Goal: Navigation & Orientation: Find specific page/section

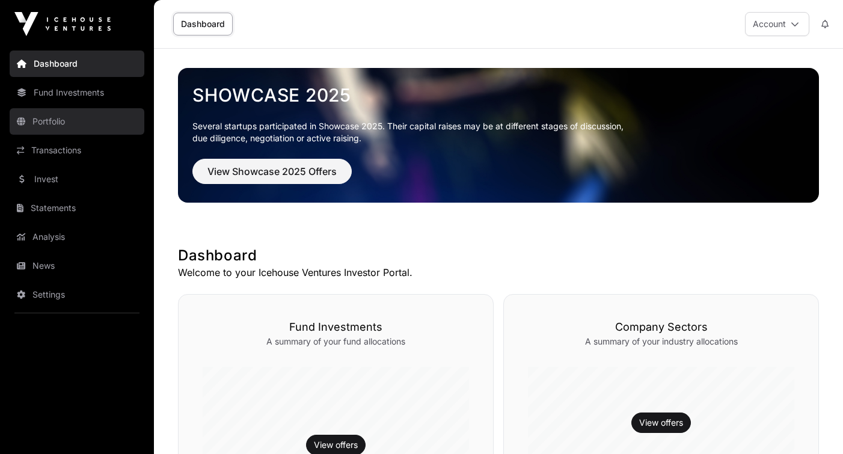
click at [60, 127] on link "Portfolio" at bounding box center [77, 121] width 135 height 26
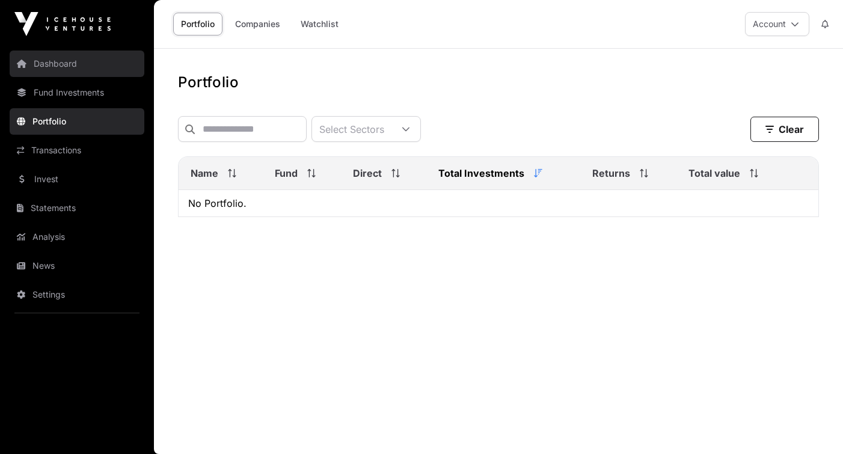
click at [79, 66] on link "Dashboard" at bounding box center [77, 64] width 135 height 26
